Goal: Navigation & Orientation: Find specific page/section

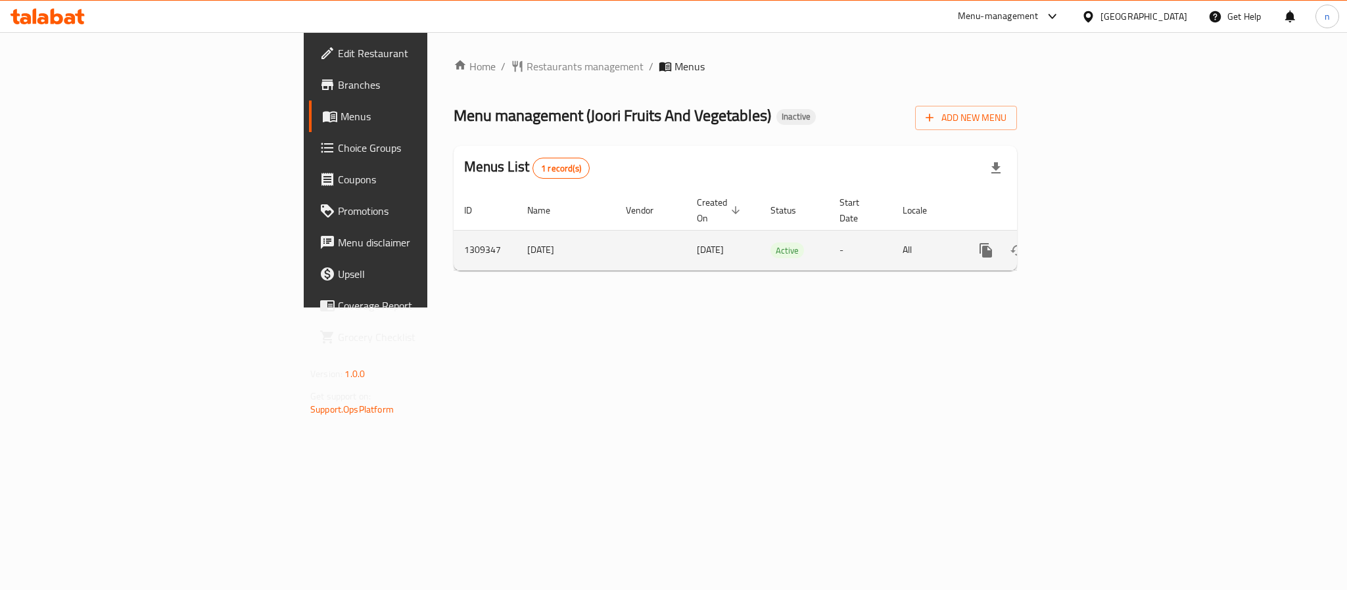
click at [1088, 243] on icon "enhanced table" at bounding box center [1081, 251] width 16 height 16
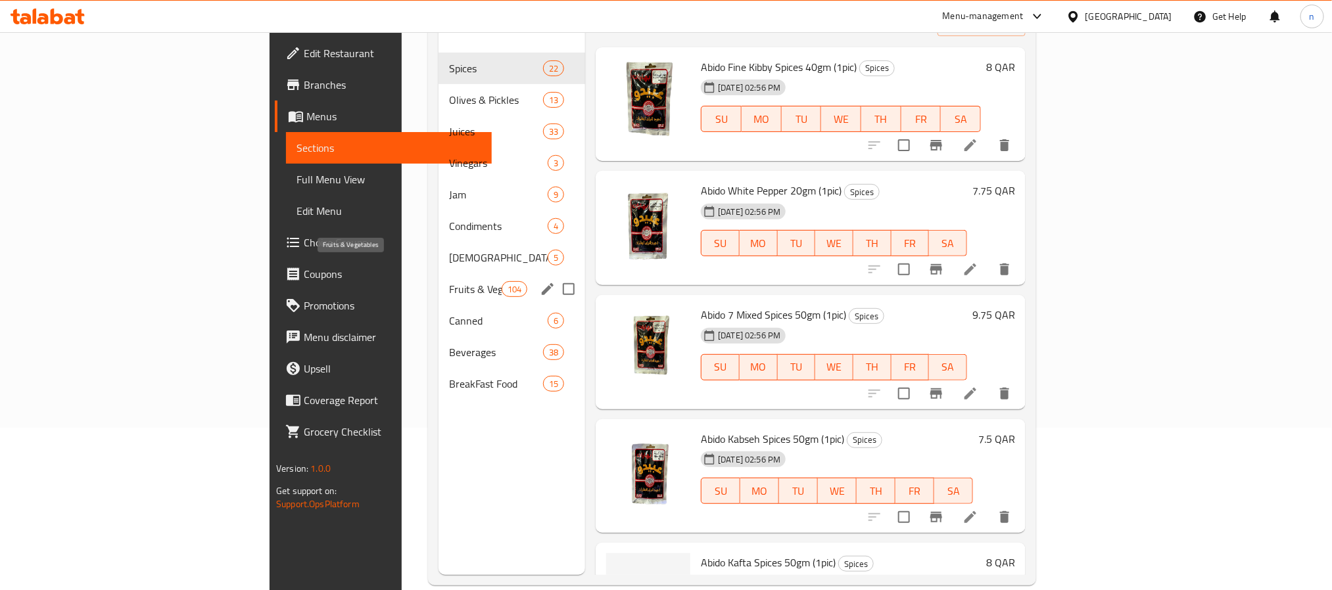
scroll to position [184, 0]
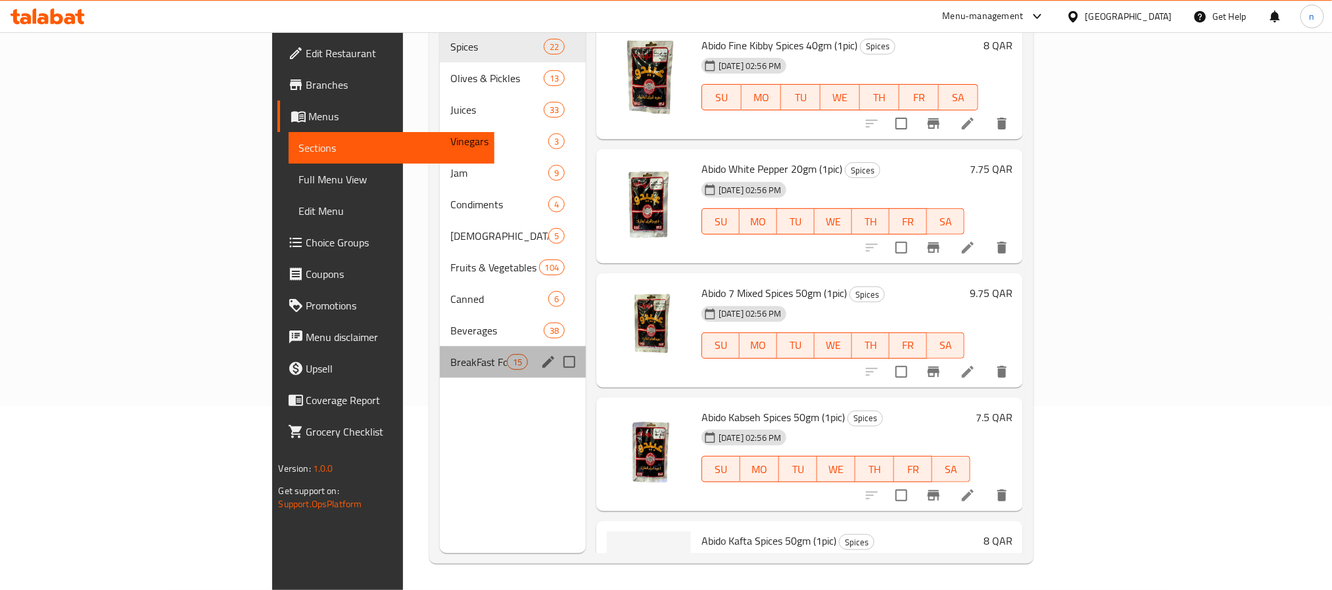
click at [440, 352] on div "BreakFast Food 15" at bounding box center [513, 362] width 146 height 32
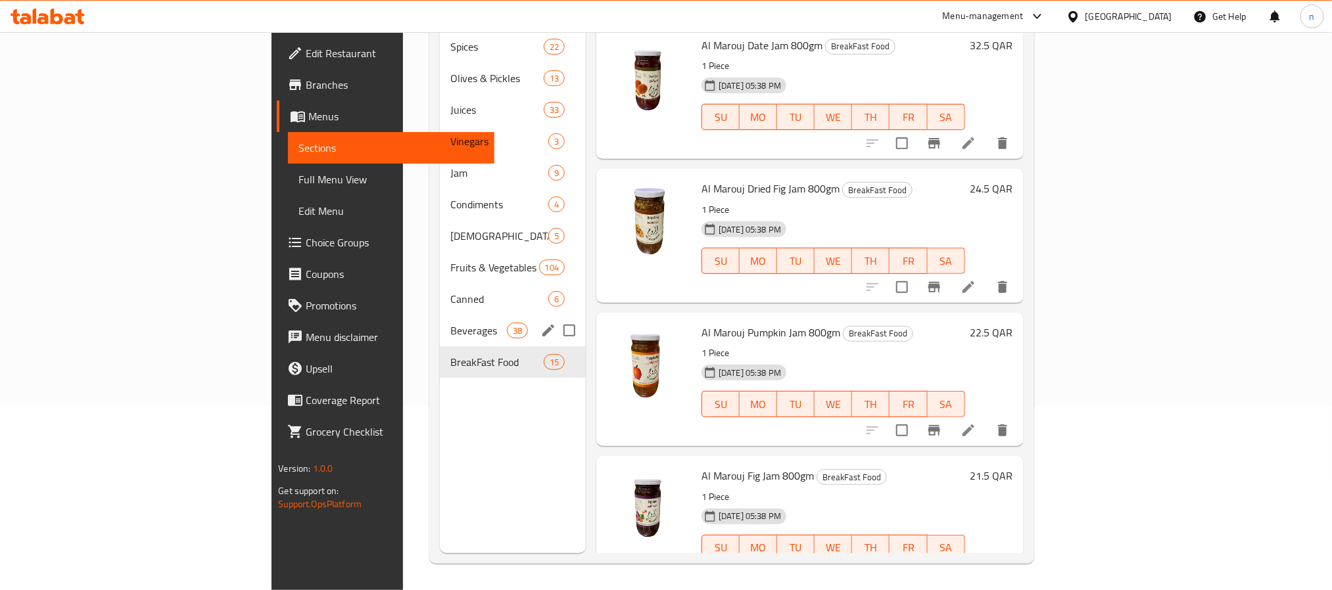
click at [440, 320] on div "Beverages 38" at bounding box center [513, 331] width 146 height 32
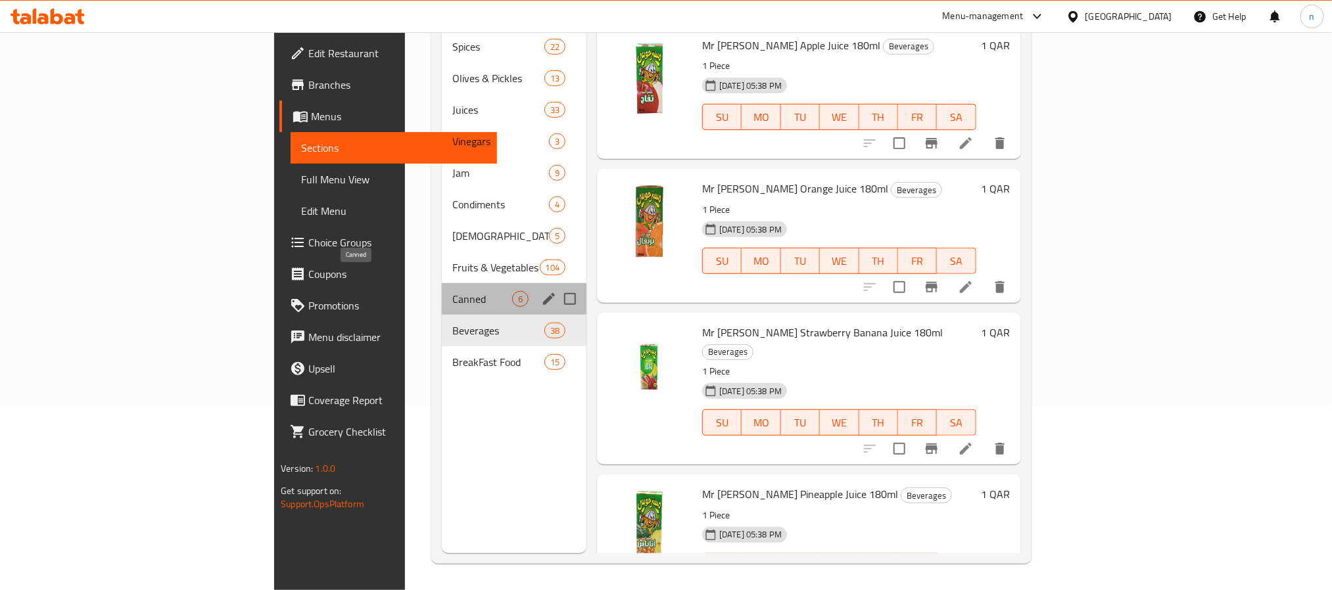
click at [452, 291] on span "Canned" at bounding box center [482, 299] width 60 height 16
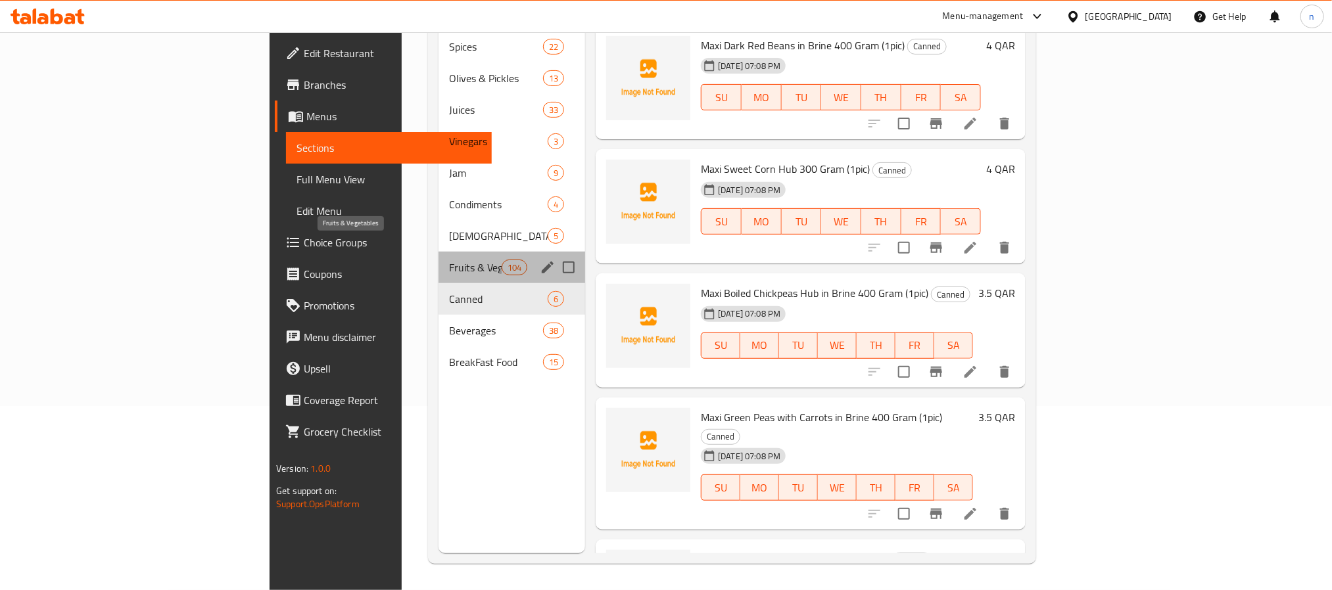
click at [449, 260] on span "Fruits & Vegetables" at bounding box center [475, 268] width 53 height 16
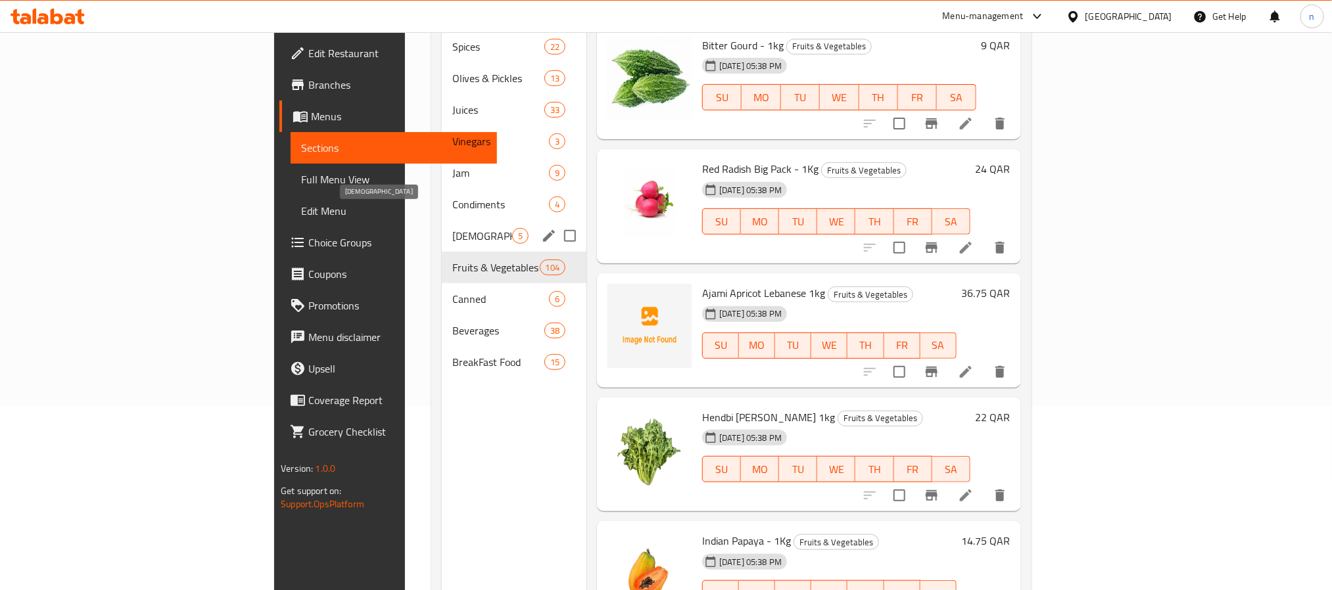
click at [452, 228] on span "[DEMOGRAPHIC_DATA]" at bounding box center [482, 236] width 60 height 16
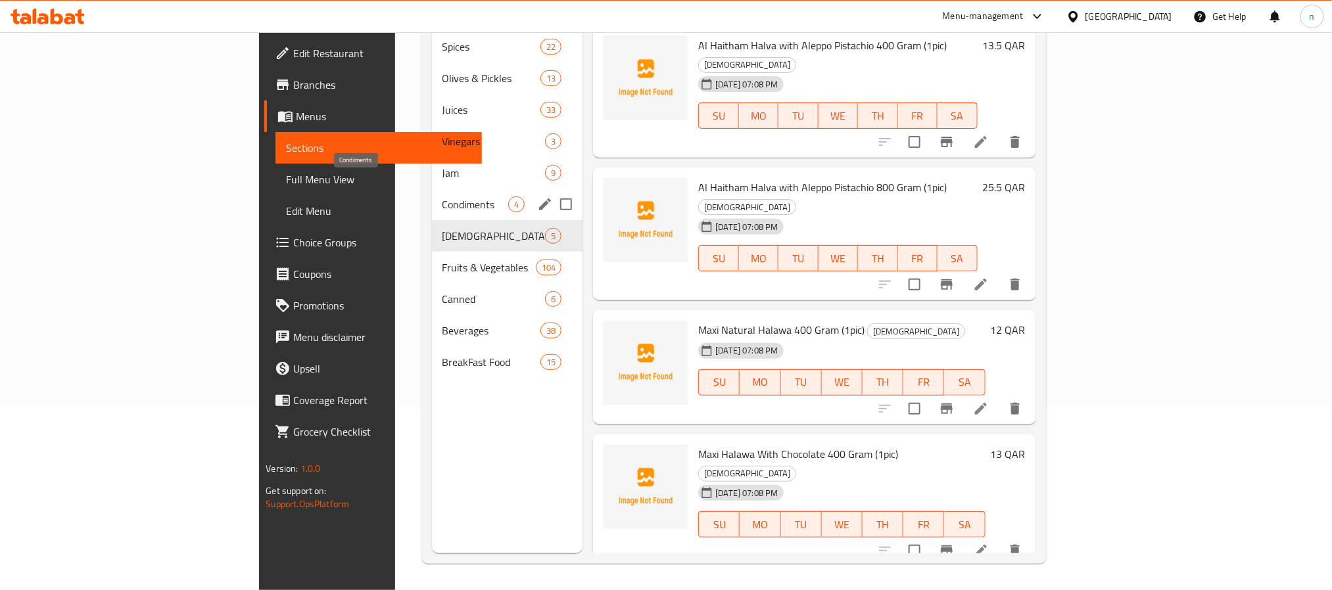
click at [442, 197] on span "Condiments" at bounding box center [475, 205] width 66 height 16
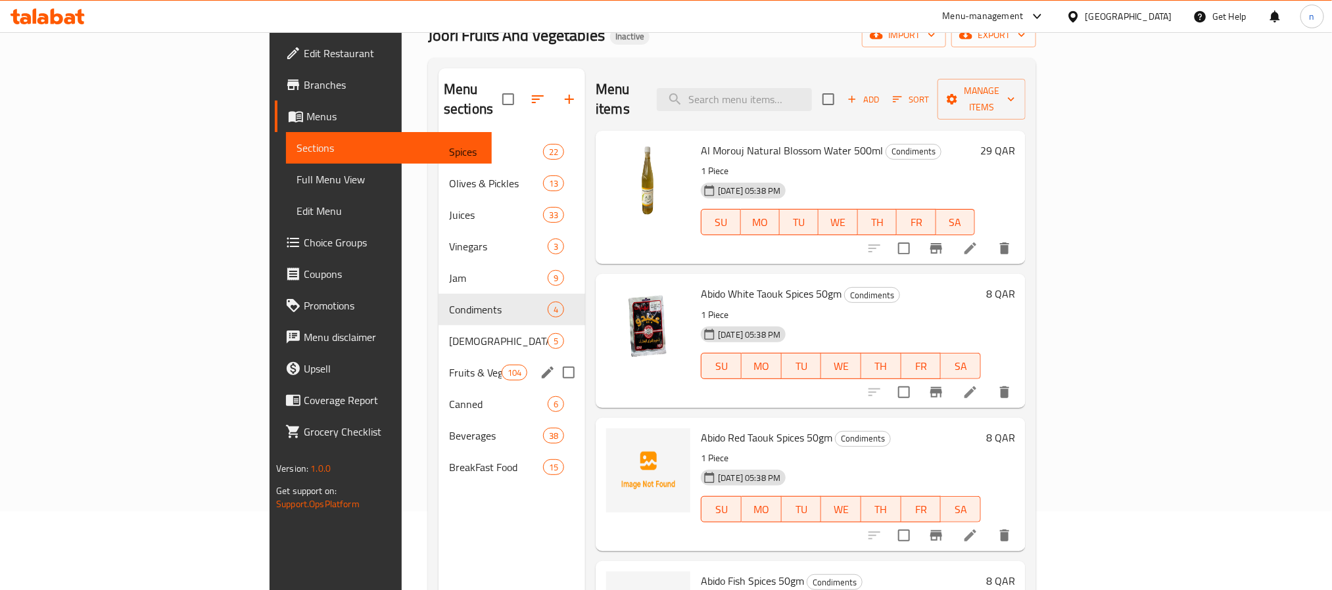
scroll to position [184, 0]
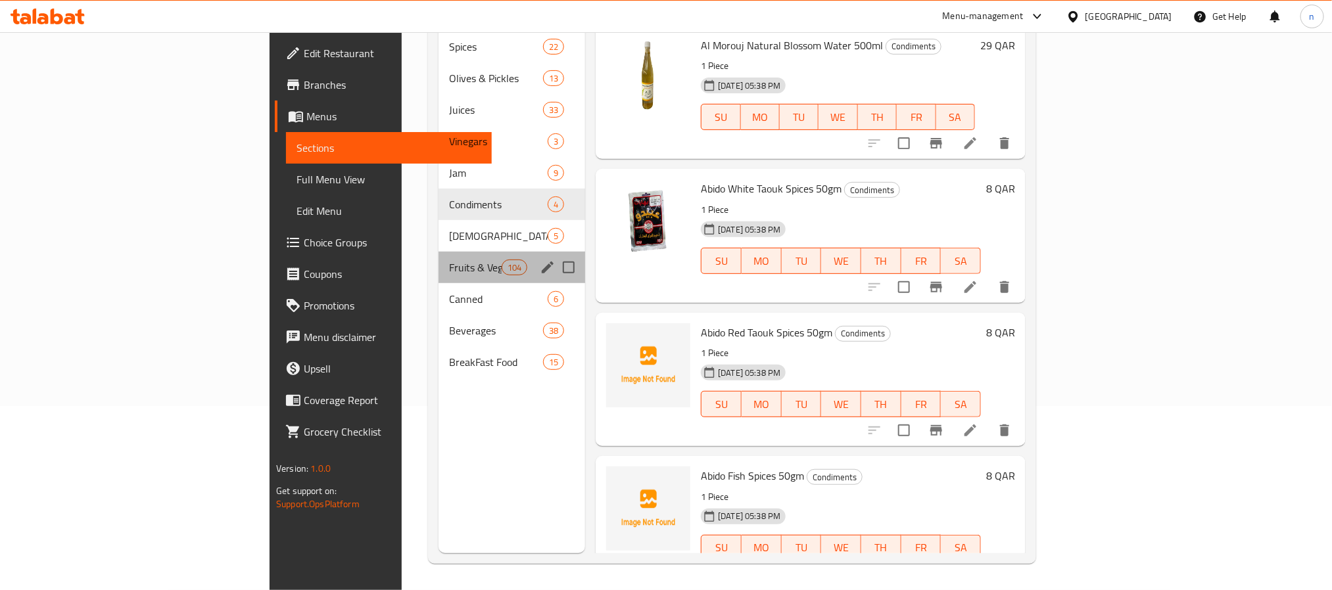
click at [438, 261] on div "Fruits & Vegetables 104" at bounding box center [511, 268] width 147 height 32
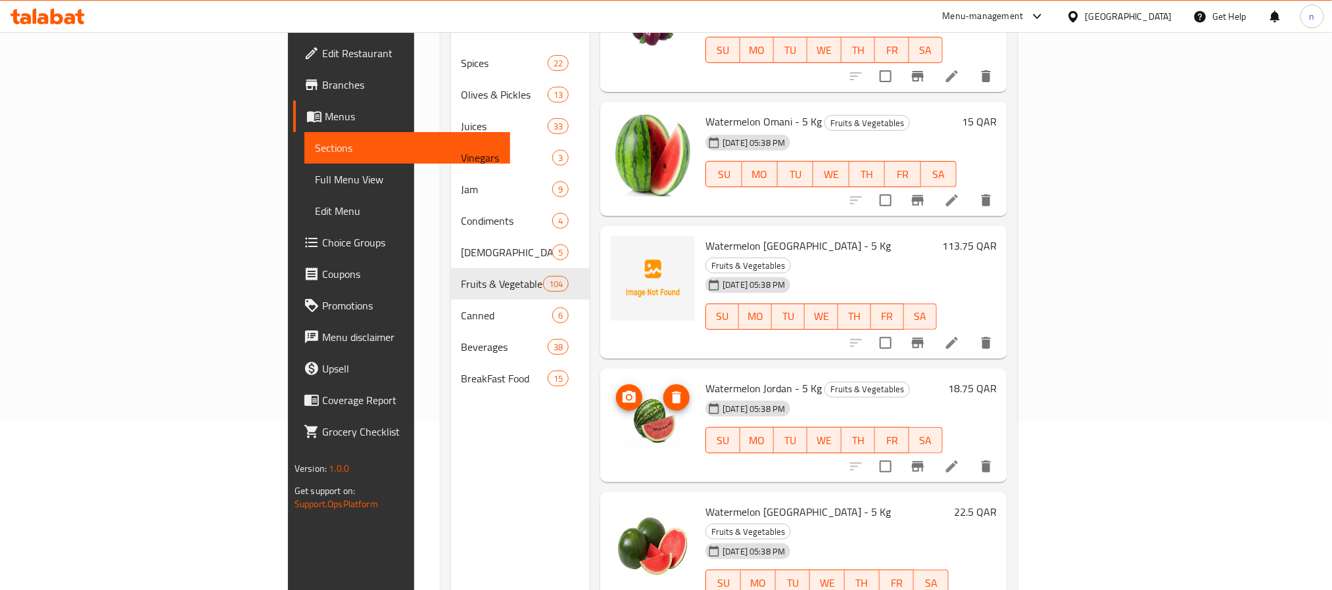
scroll to position [296, 0]
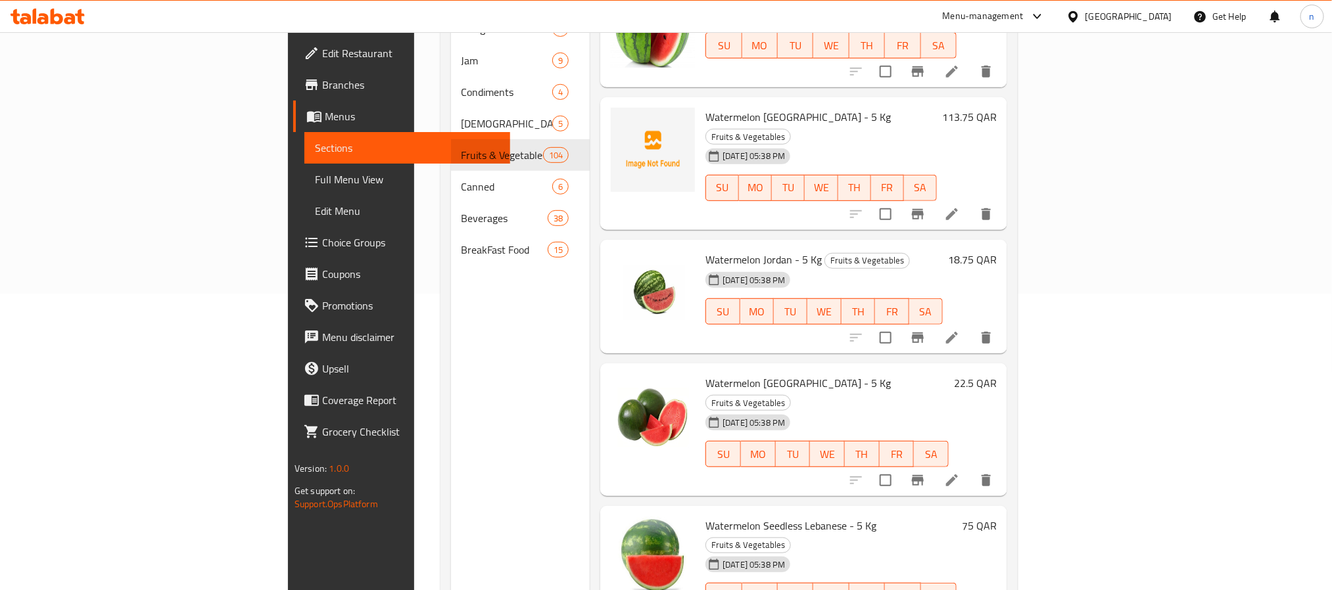
drag, startPoint x: 560, startPoint y: 346, endPoint x: 465, endPoint y: 365, distance: 96.5
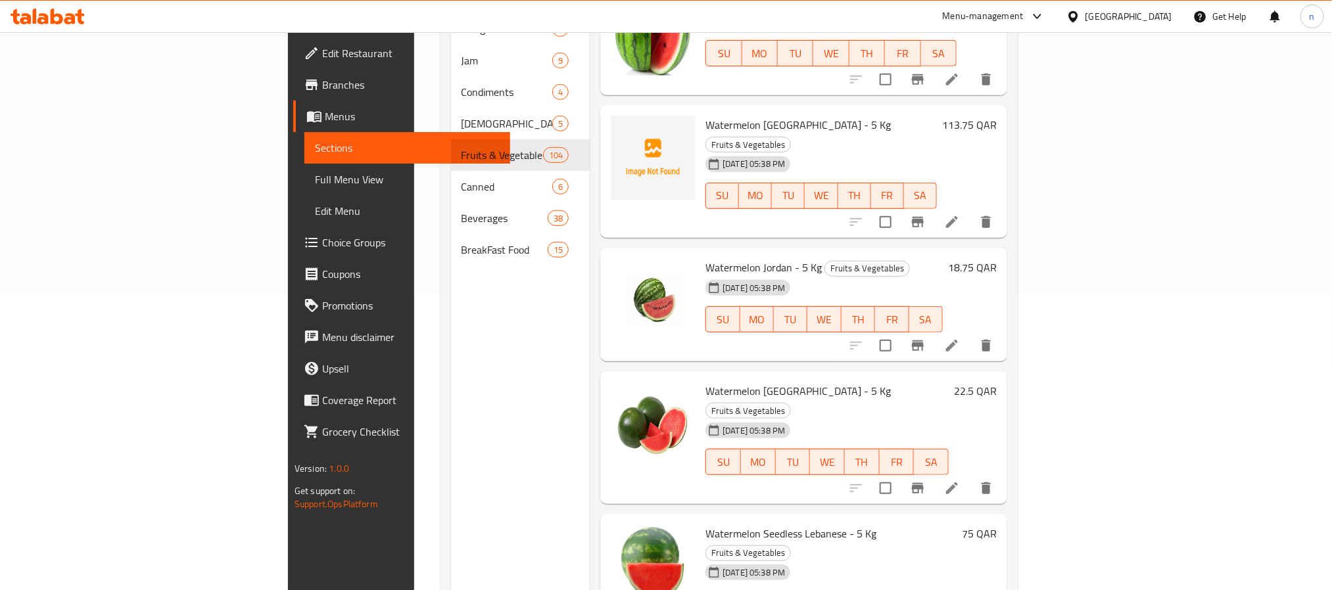
scroll to position [4124, 0]
